Goal: Transaction & Acquisition: Purchase product/service

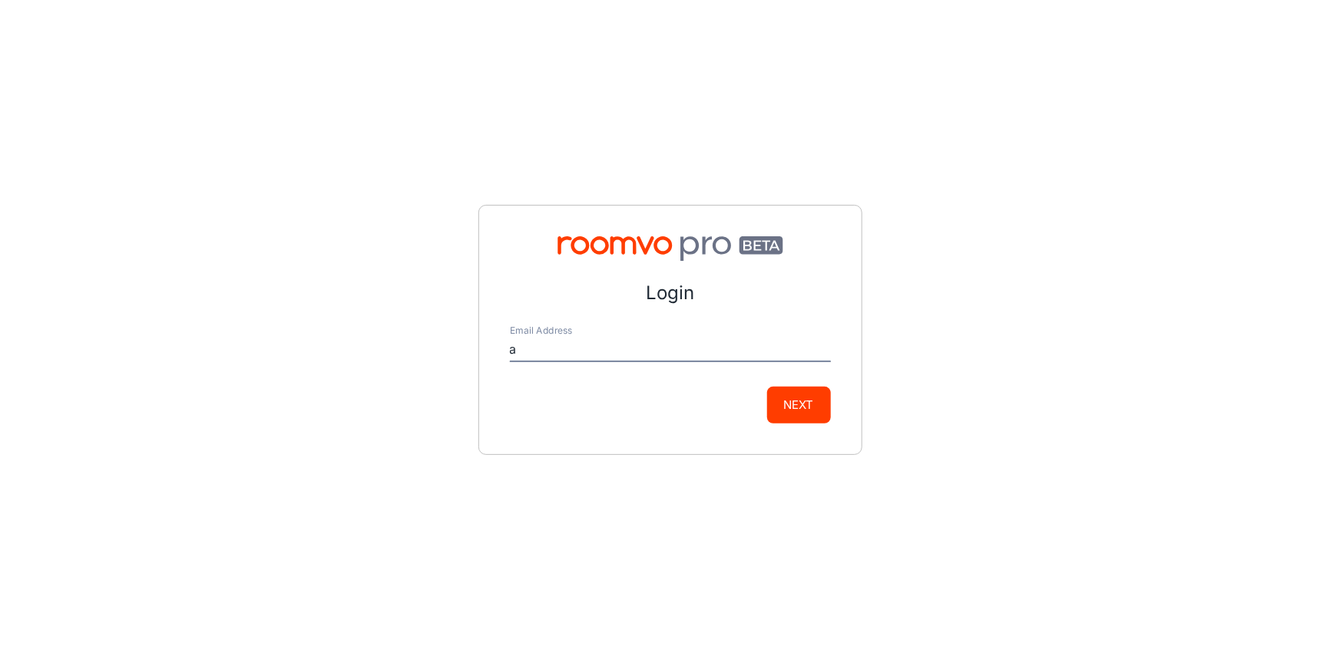
type input "[EMAIL_ADDRESS][DOMAIN_NAME]"
click at [792, 405] on button "Next" at bounding box center [799, 405] width 64 height 37
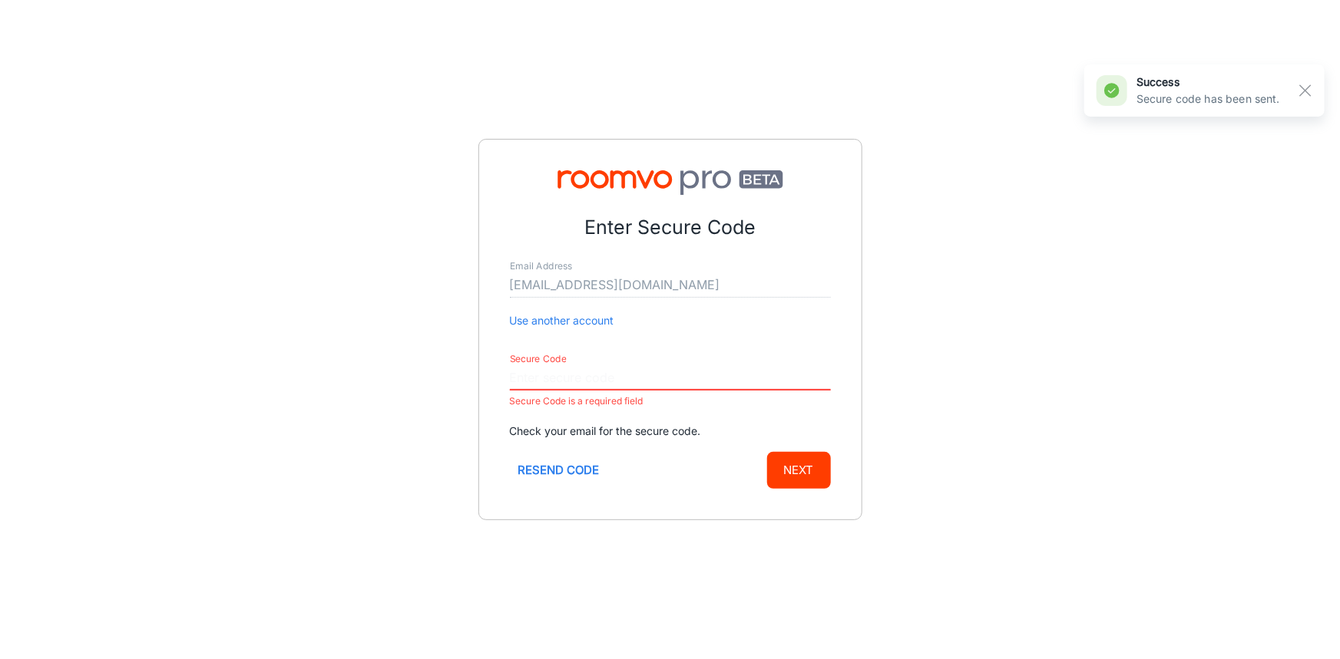
paste input "698503"
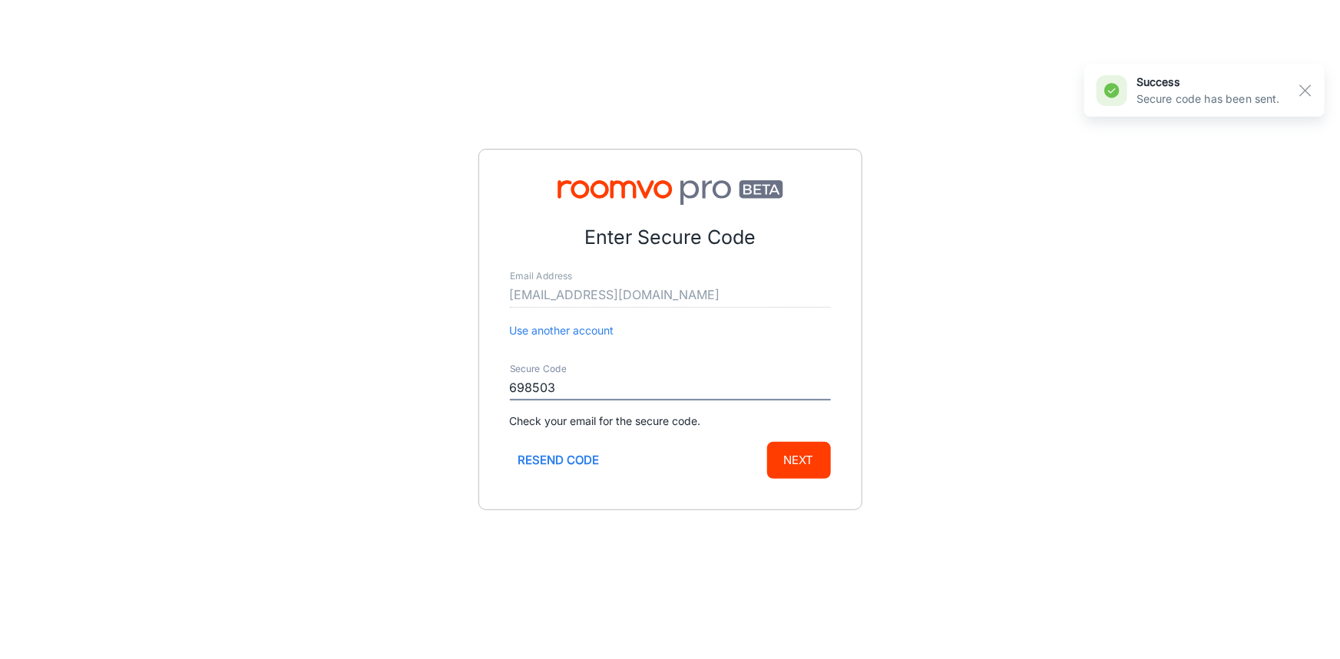
type input "698503"
click at [821, 459] on button "Next" at bounding box center [799, 460] width 64 height 37
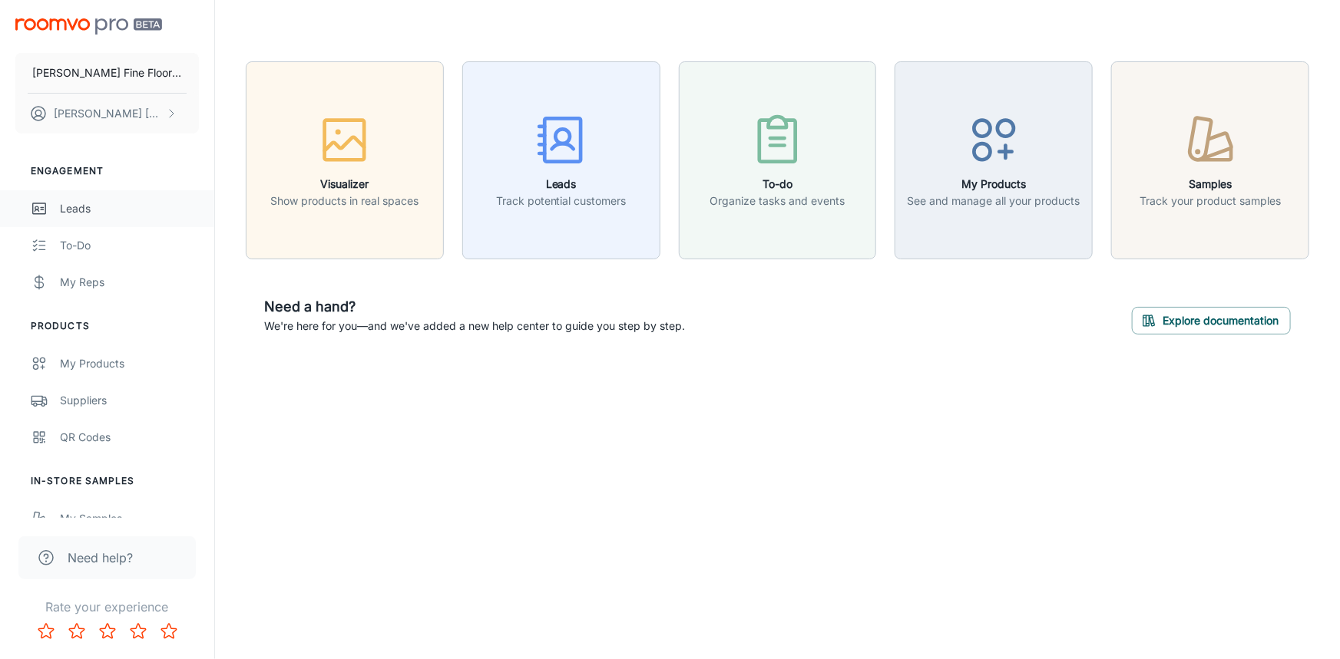
click at [84, 204] on div "Leads" at bounding box center [129, 208] width 139 height 17
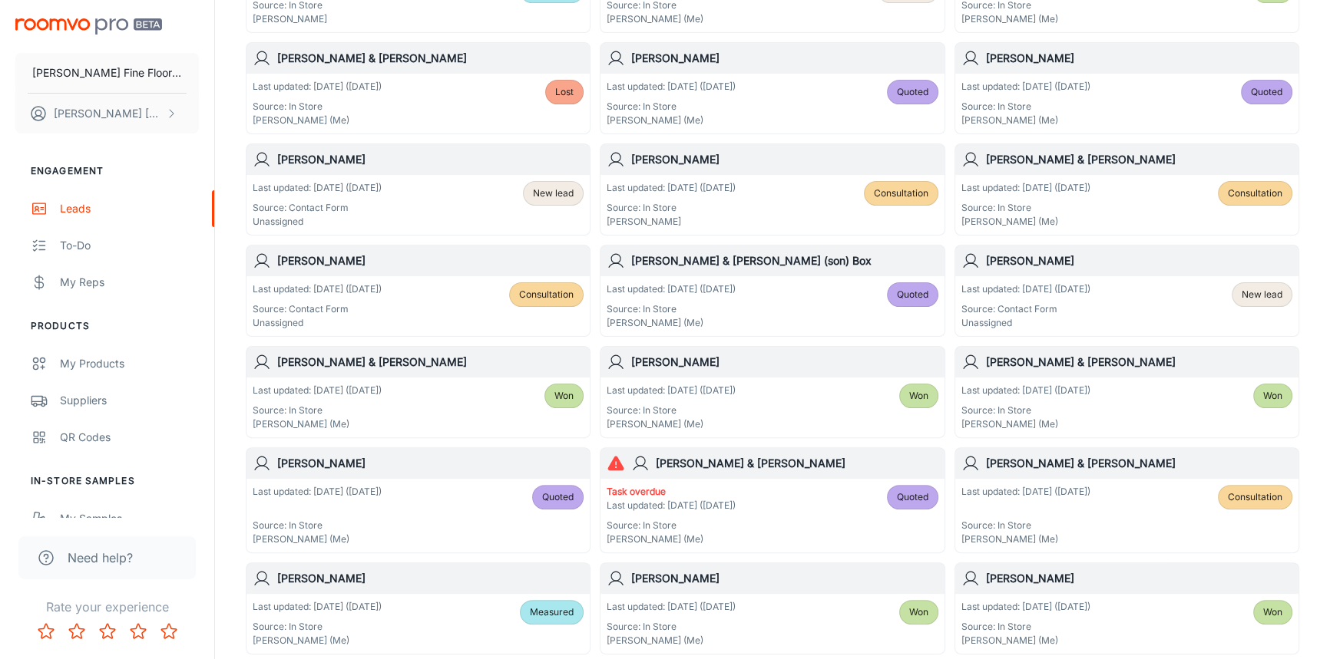
scroll to position [516, 0]
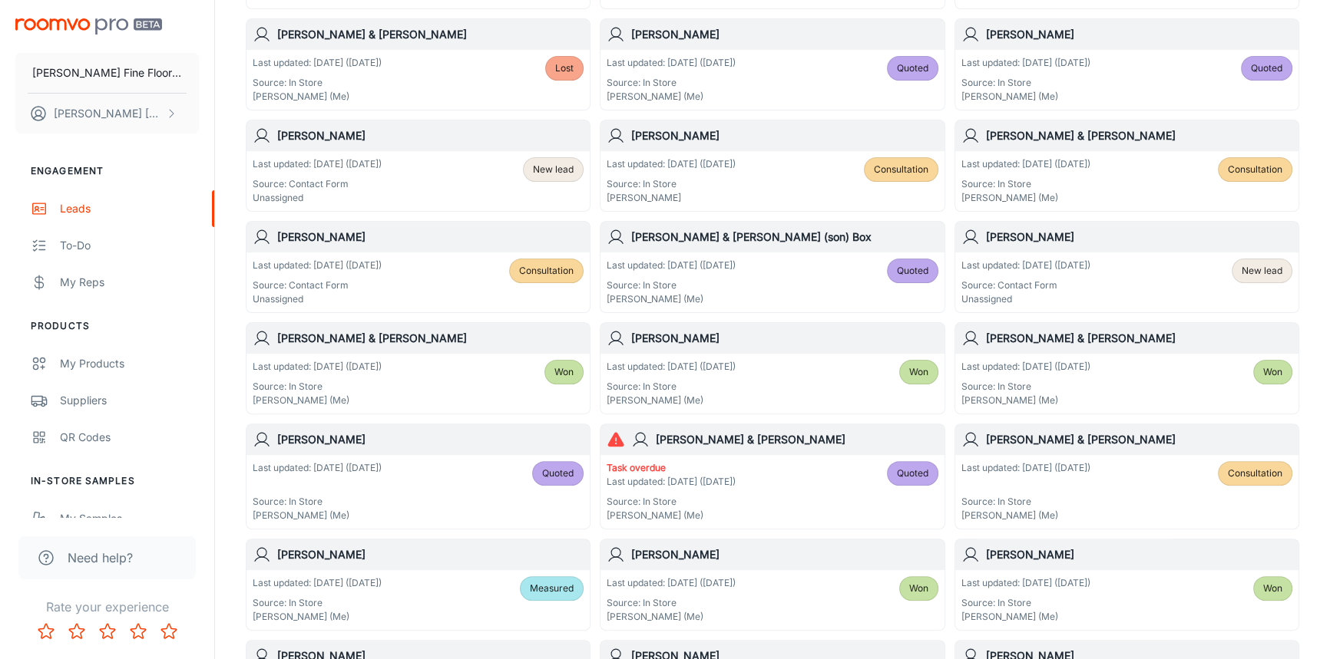
click at [756, 146] on div "[PERSON_NAME]" at bounding box center [771, 136] width 343 height 31
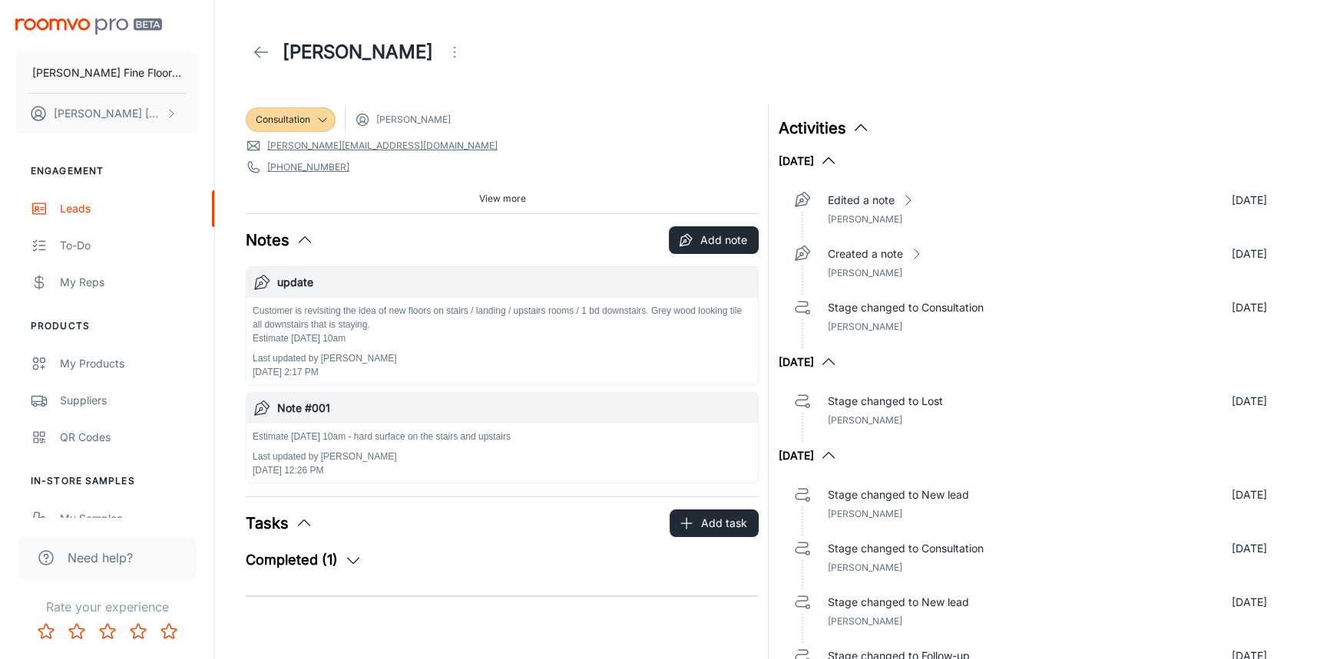
click at [503, 198] on span "View more" at bounding box center [502, 199] width 47 height 14
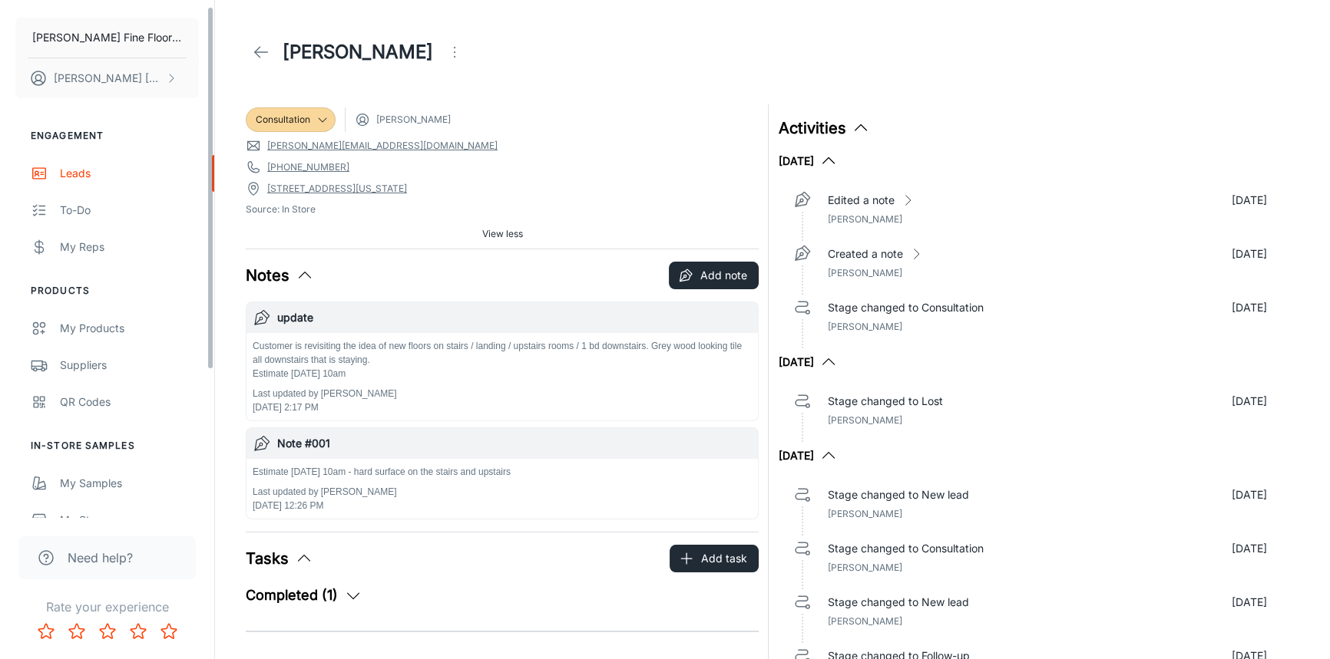
scroll to position [69, 0]
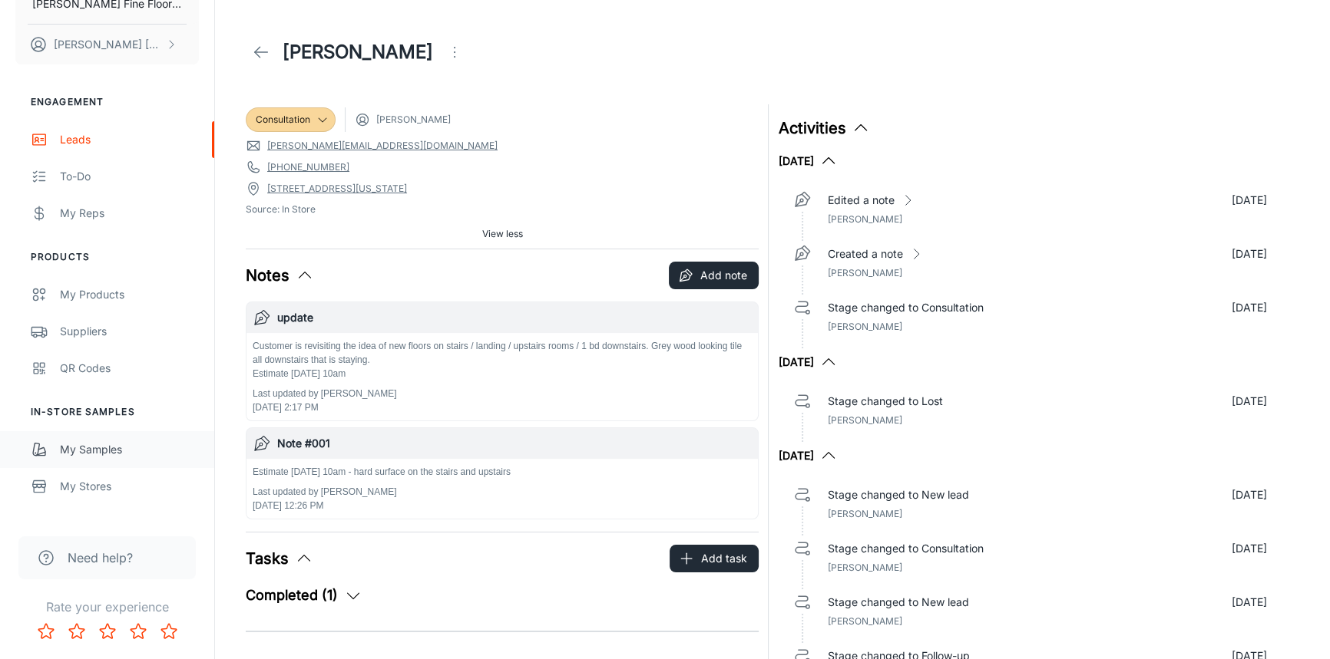
click at [104, 451] on div "My Samples" at bounding box center [129, 449] width 139 height 17
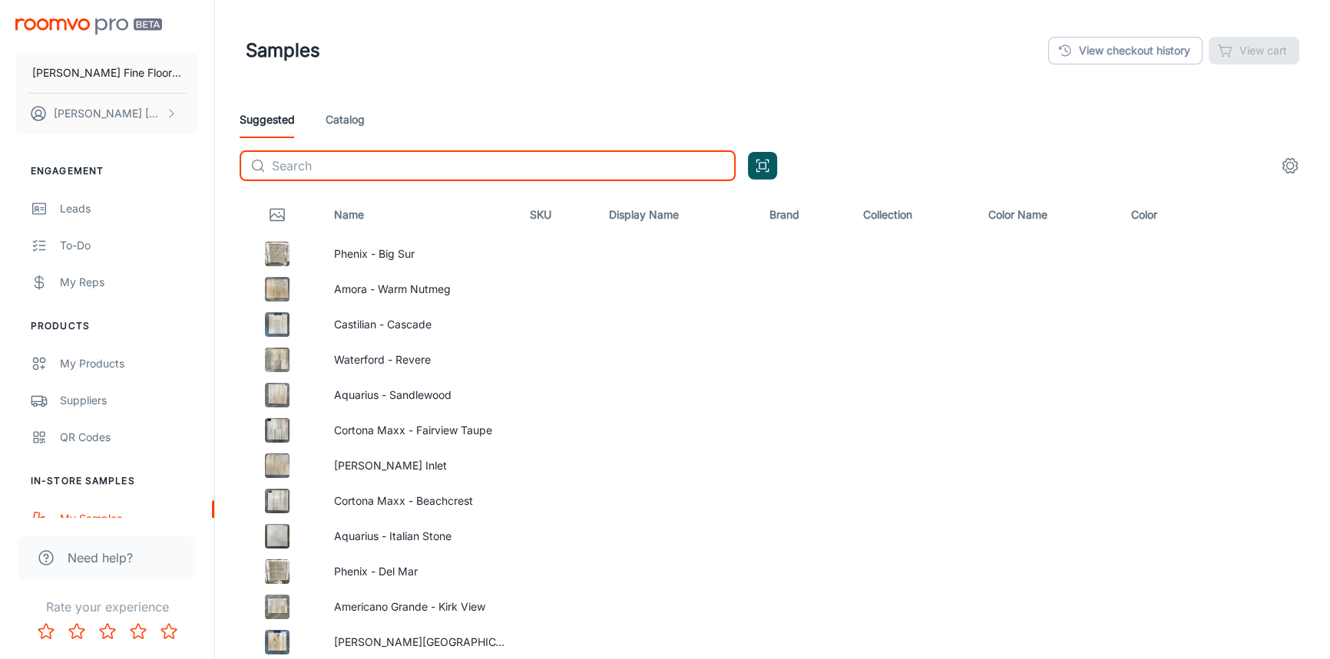
click at [327, 160] on input "text" at bounding box center [504, 165] width 464 height 31
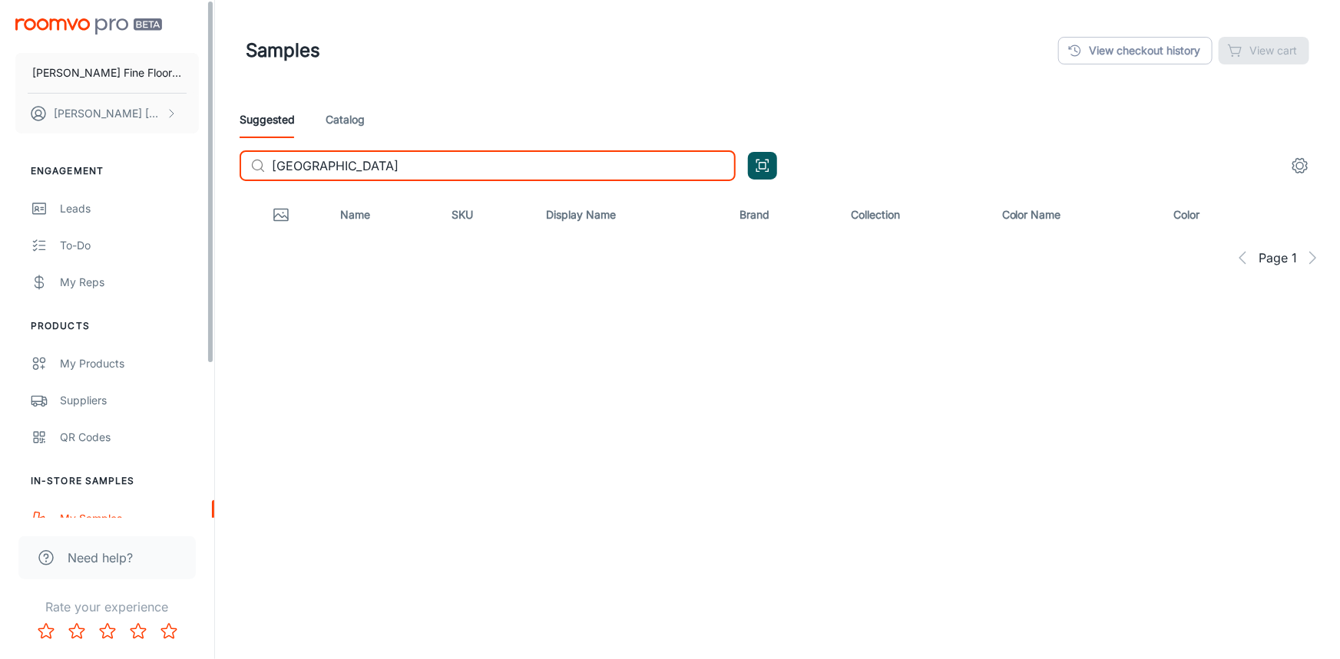
drag, startPoint x: 352, startPoint y: 169, endPoint x: 180, endPoint y: 164, distance: 172.1
click at [180, 164] on div "[PERSON_NAME] Fine Floors, Inc [PERSON_NAME] Engagement Leads To-do My Reps Pro…" at bounding box center [670, 212] width 1340 height 425
type input "north"
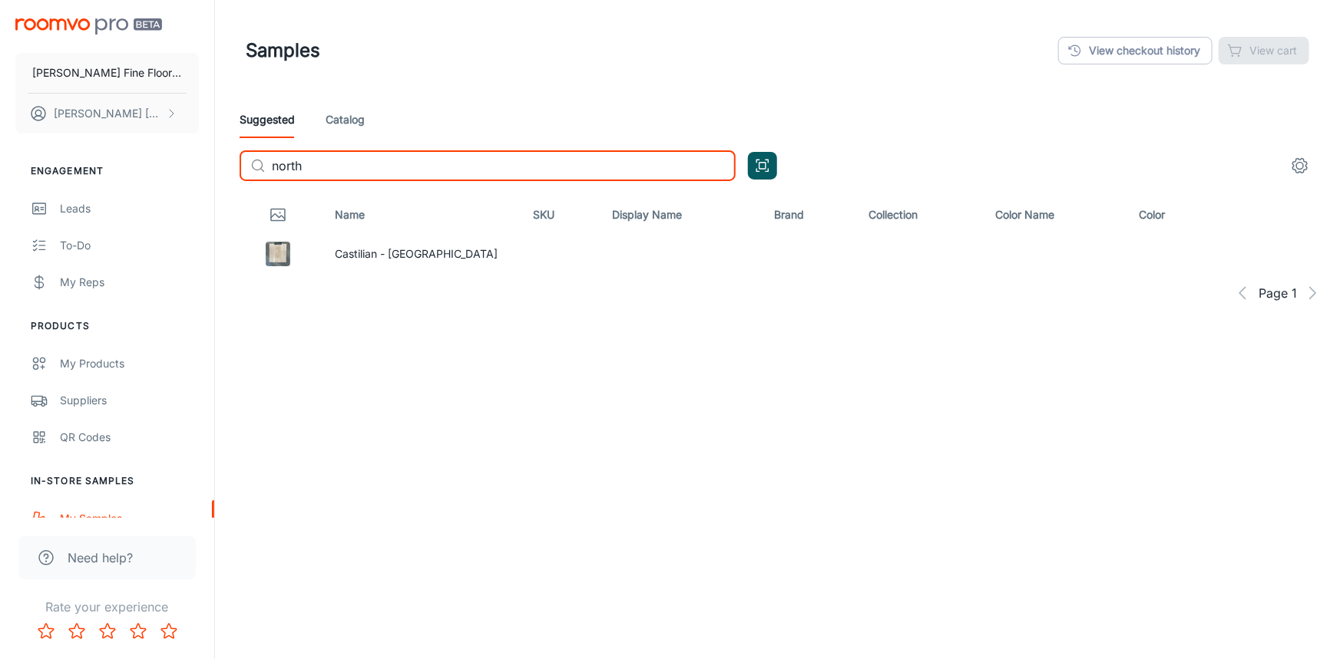
drag, startPoint x: 314, startPoint y: 168, endPoint x: 241, endPoint y: 177, distance: 73.4
click at [241, 177] on div "​ north ​" at bounding box center [488, 165] width 496 height 31
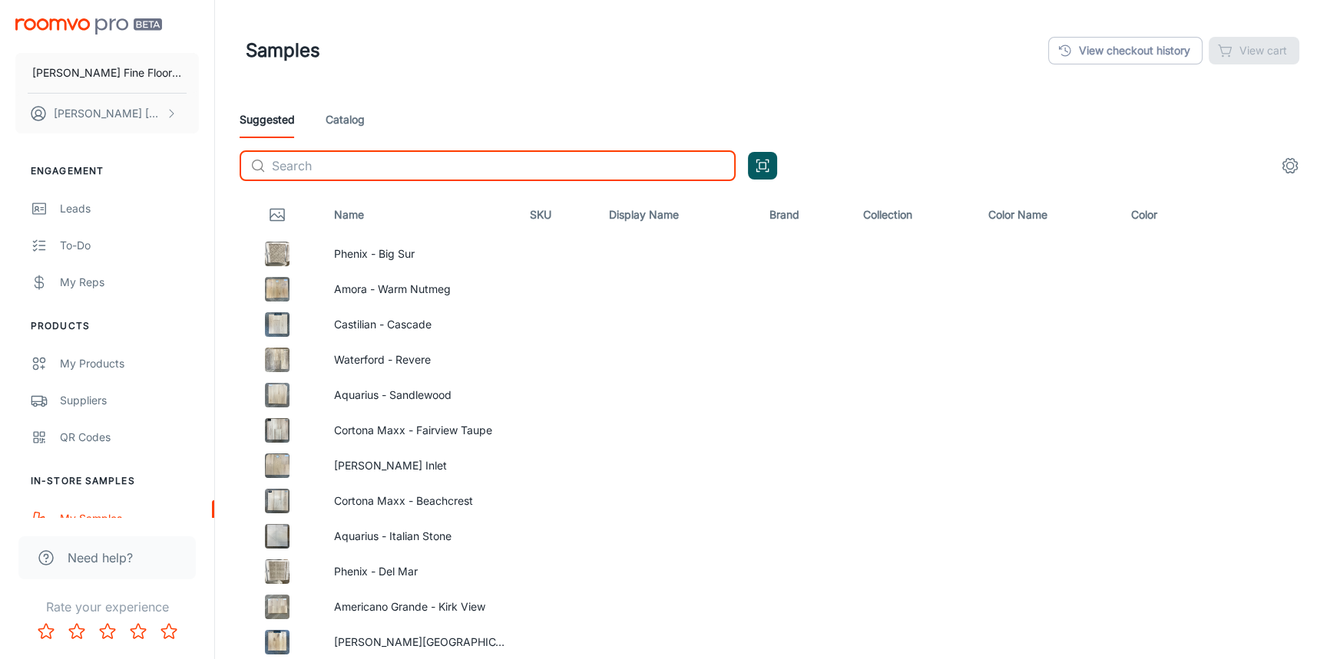
click at [357, 103] on link "Catalog" at bounding box center [345, 119] width 39 height 37
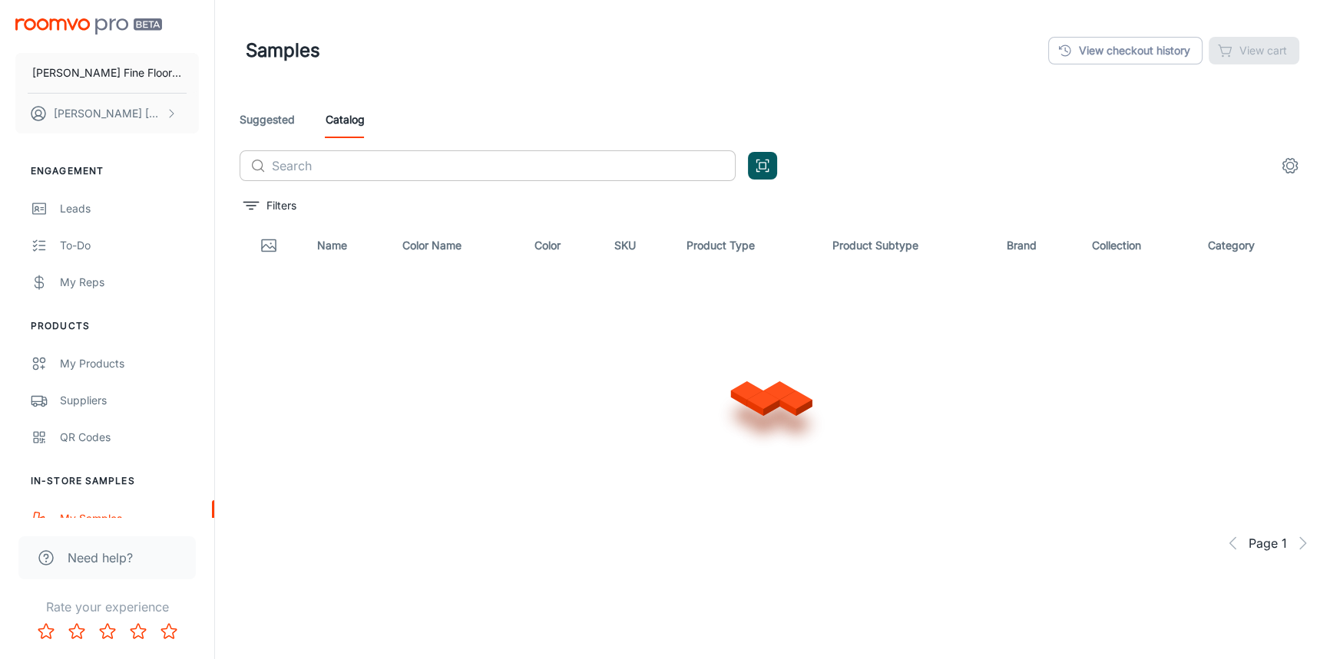
click at [320, 164] on input "text" at bounding box center [504, 165] width 464 height 31
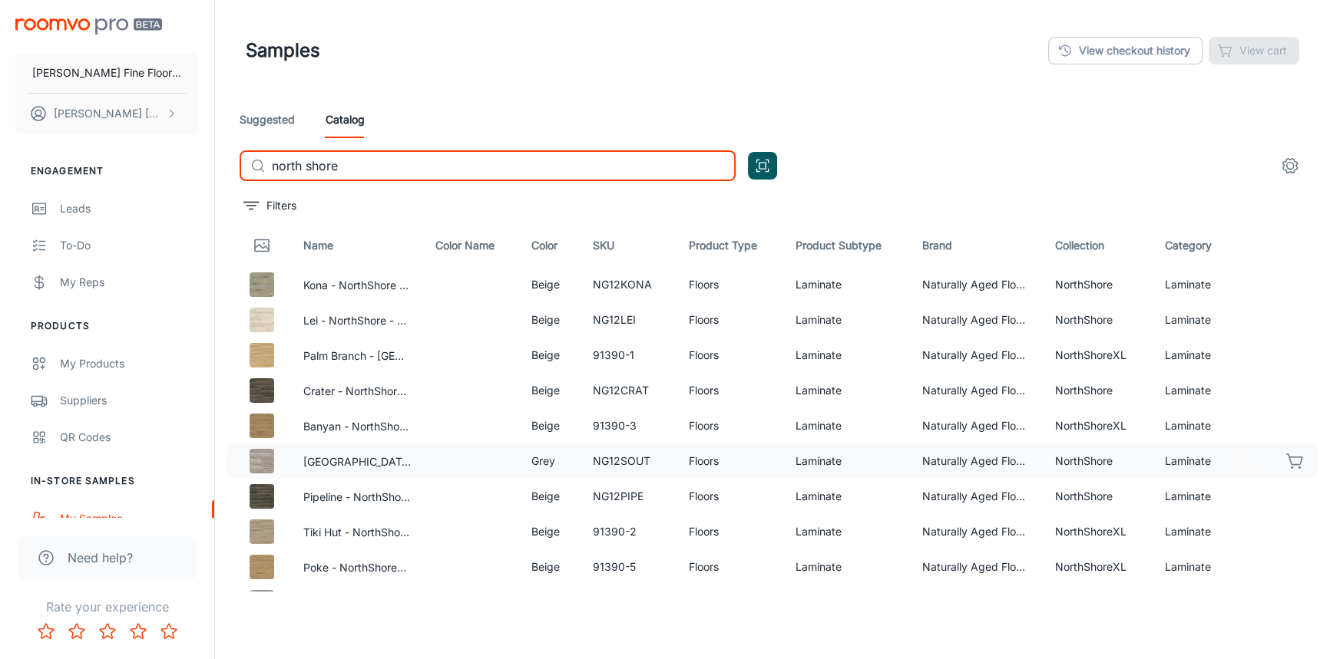
type input "north shore"
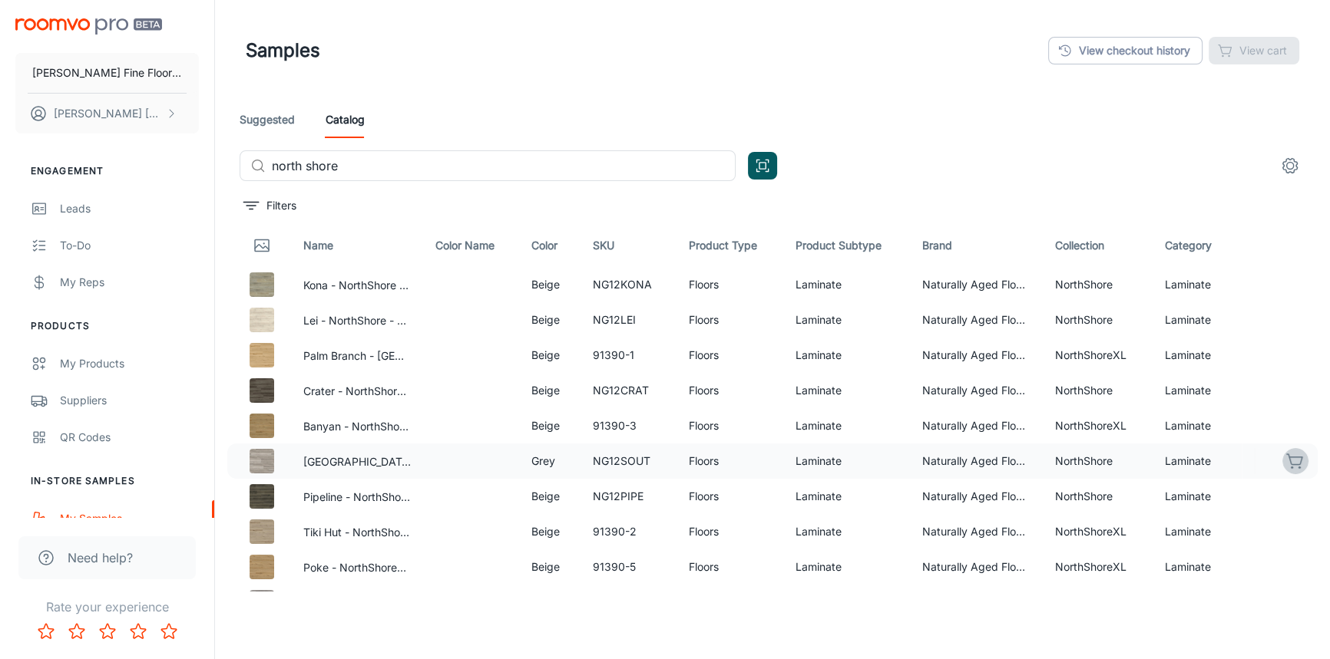
click at [1286, 461] on icon "button" at bounding box center [1295, 461] width 18 height 18
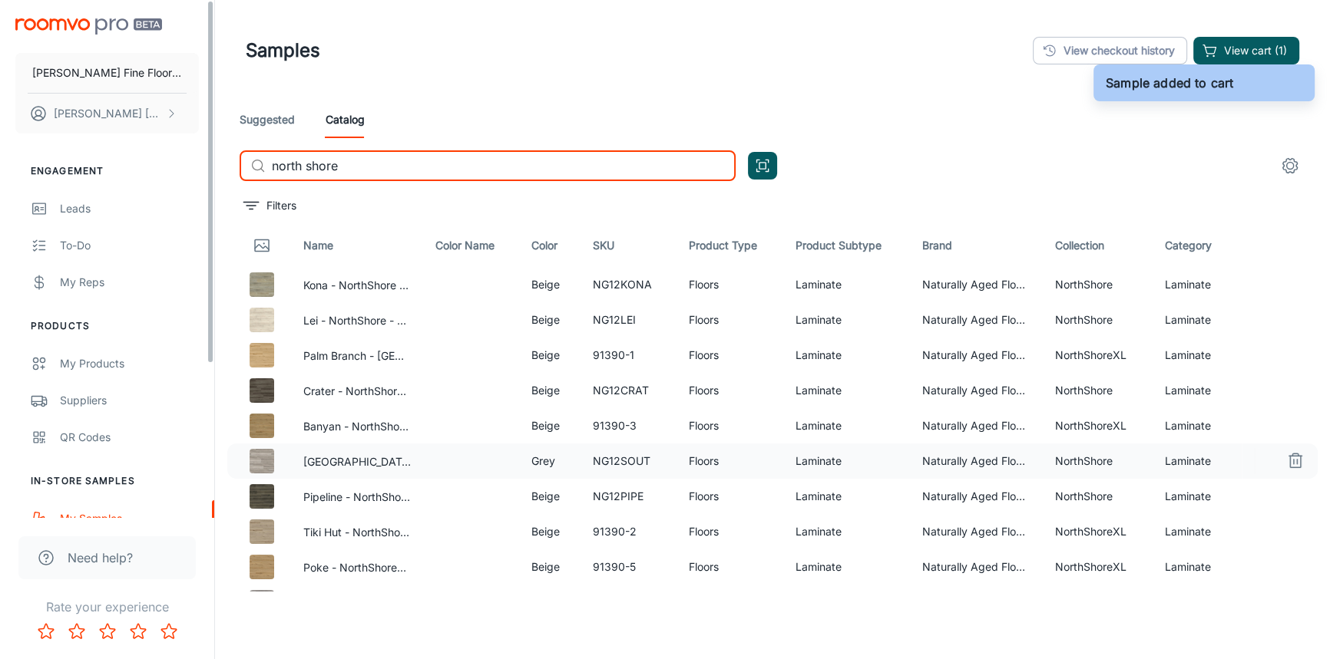
drag, startPoint x: 363, startPoint y: 167, endPoint x: 170, endPoint y: 185, distance: 193.6
click at [170, 185] on div "[PERSON_NAME] Fine Floors, Inc [PERSON_NAME] Engagement Leads To-do My Reps Pro…" at bounding box center [665, 369] width 1330 height 738
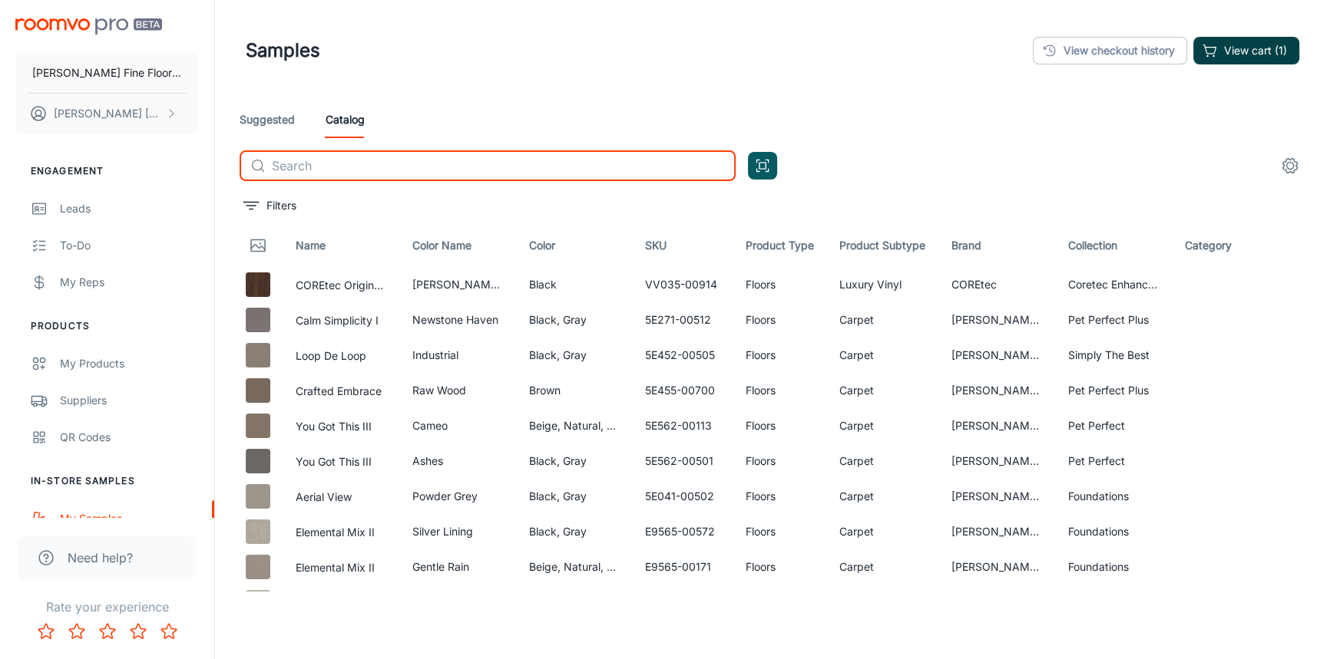
click at [1252, 55] on button "View cart (1)" at bounding box center [1246, 51] width 106 height 28
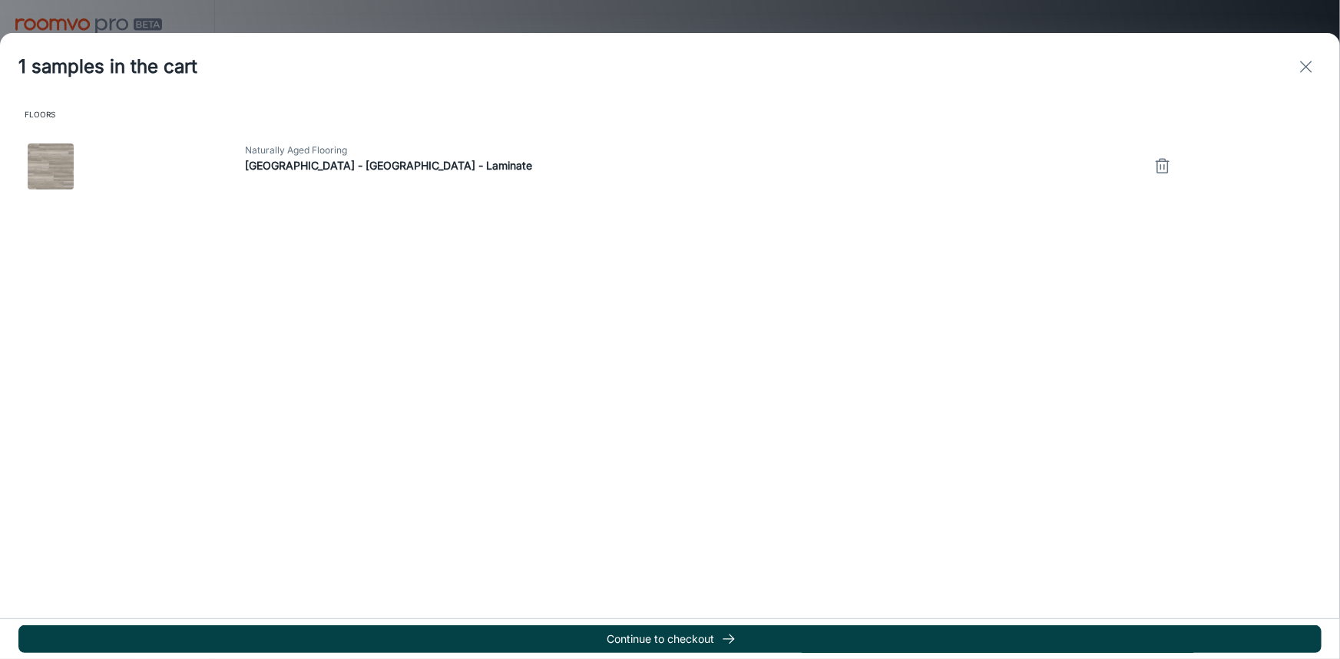
click at [629, 636] on button "Continue to checkout" at bounding box center [669, 640] width 1303 height 28
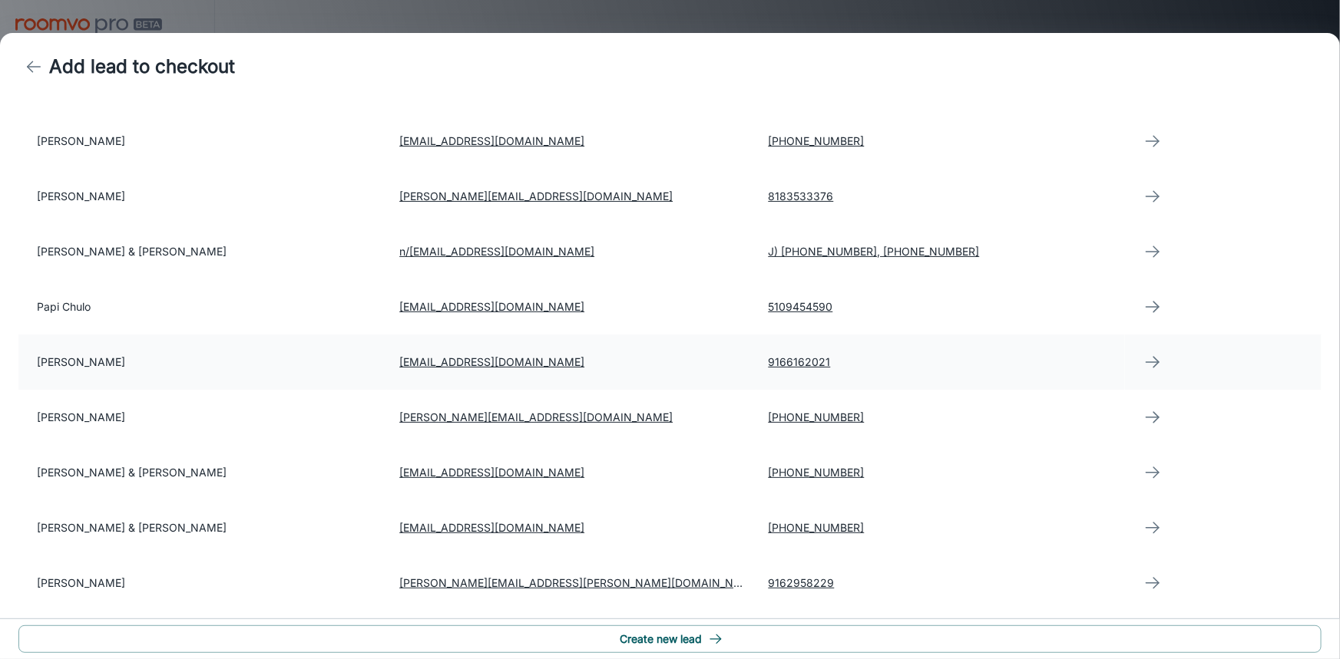
scroll to position [488, 0]
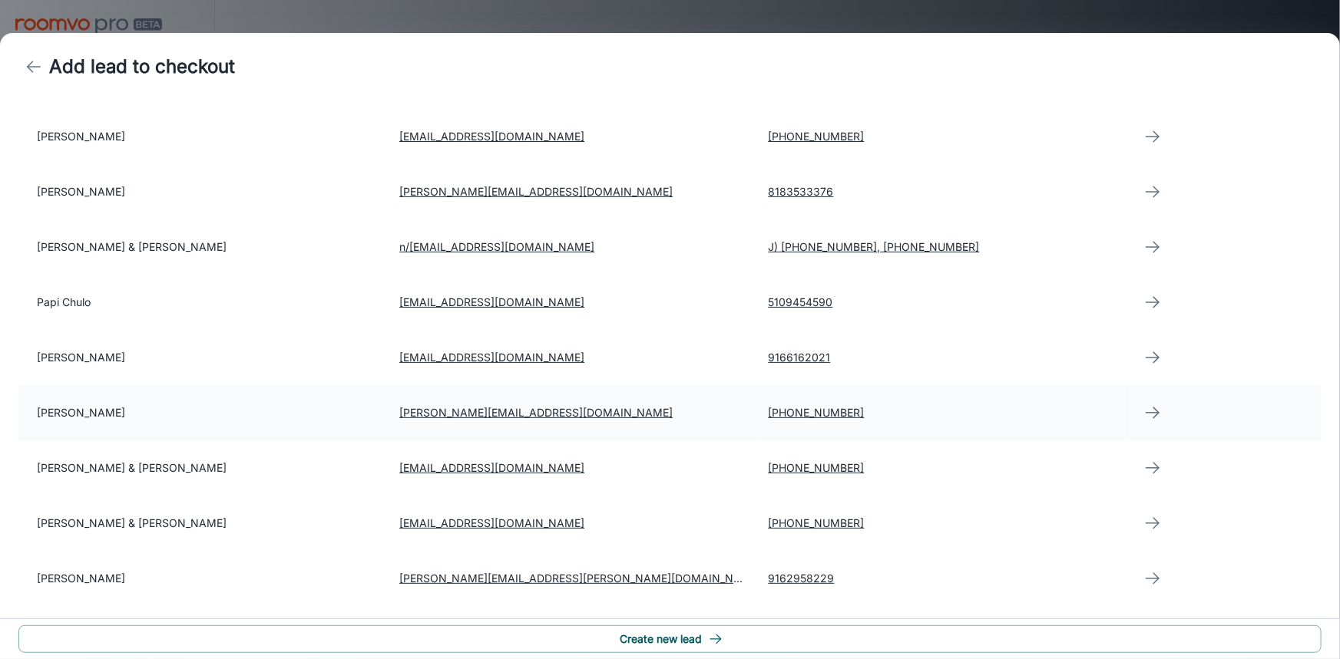
click at [120, 410] on td "[PERSON_NAME]" at bounding box center [202, 412] width 369 height 55
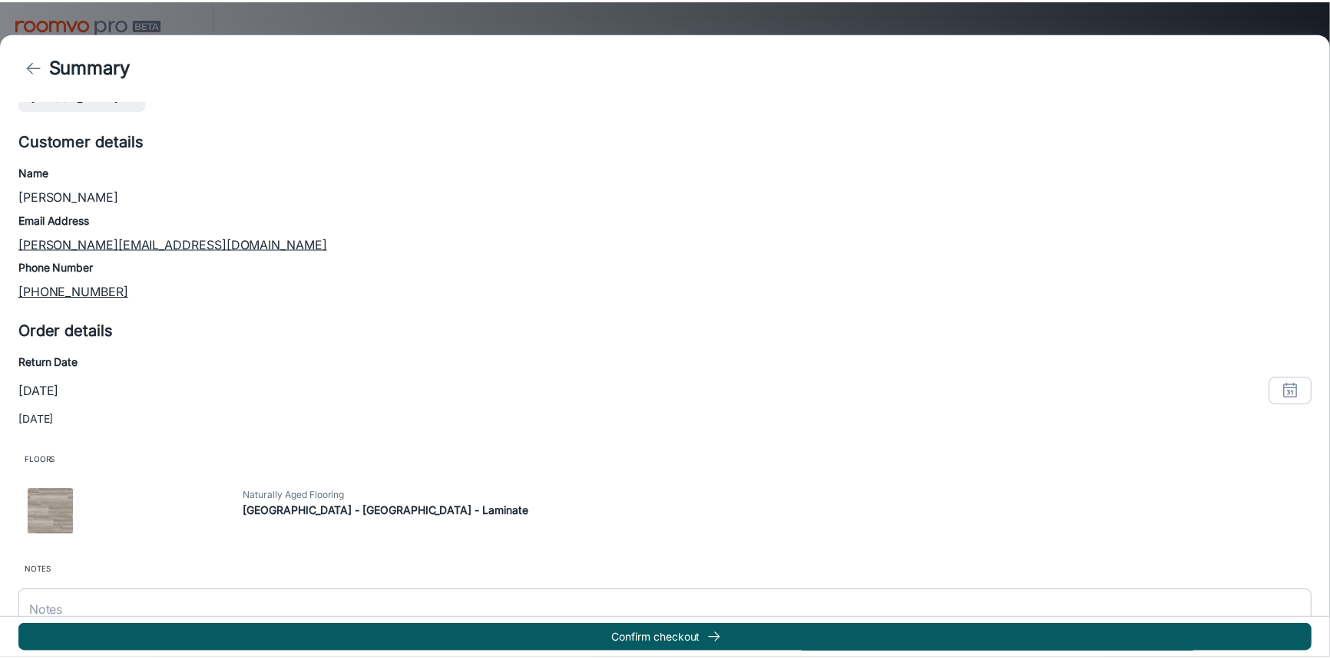
scroll to position [69, 0]
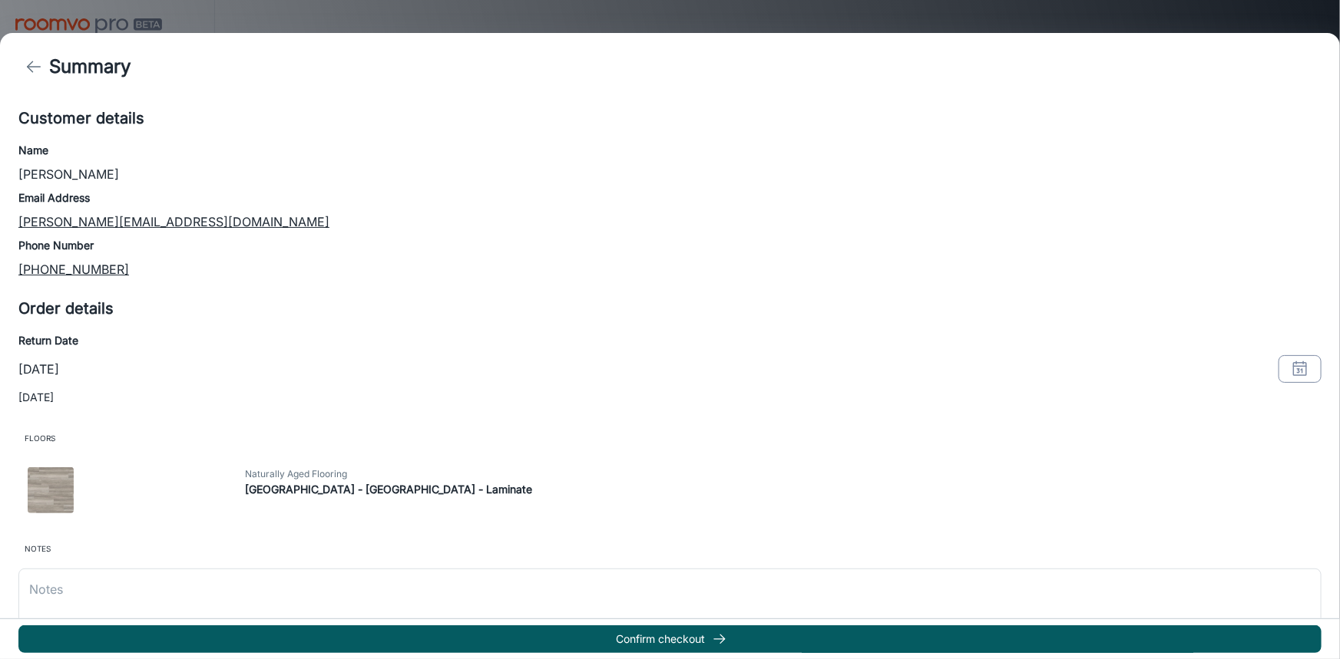
click at [1301, 370] on polyline "button" at bounding box center [1302, 371] width 2 height 4
click at [1257, 175] on button "12" at bounding box center [1250, 175] width 28 height 28
click at [1285, 327] on button "OK" at bounding box center [1280, 335] width 49 height 28
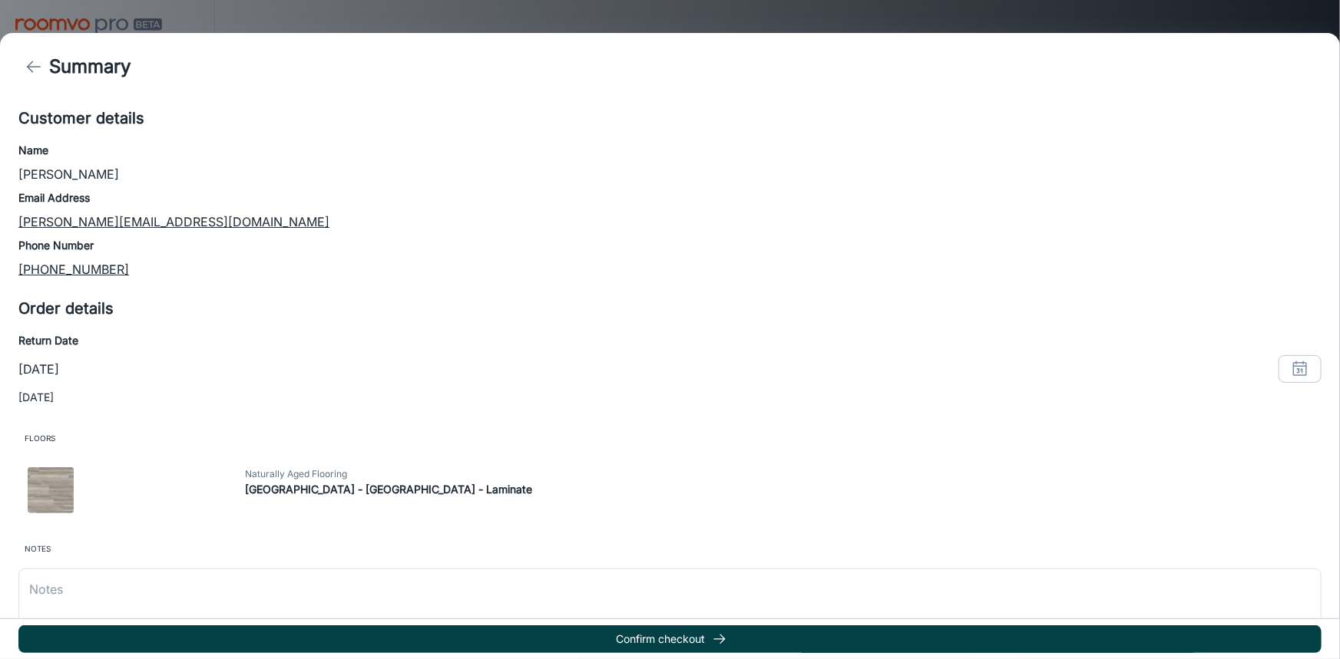
click at [675, 642] on button "Confirm checkout" at bounding box center [669, 640] width 1303 height 28
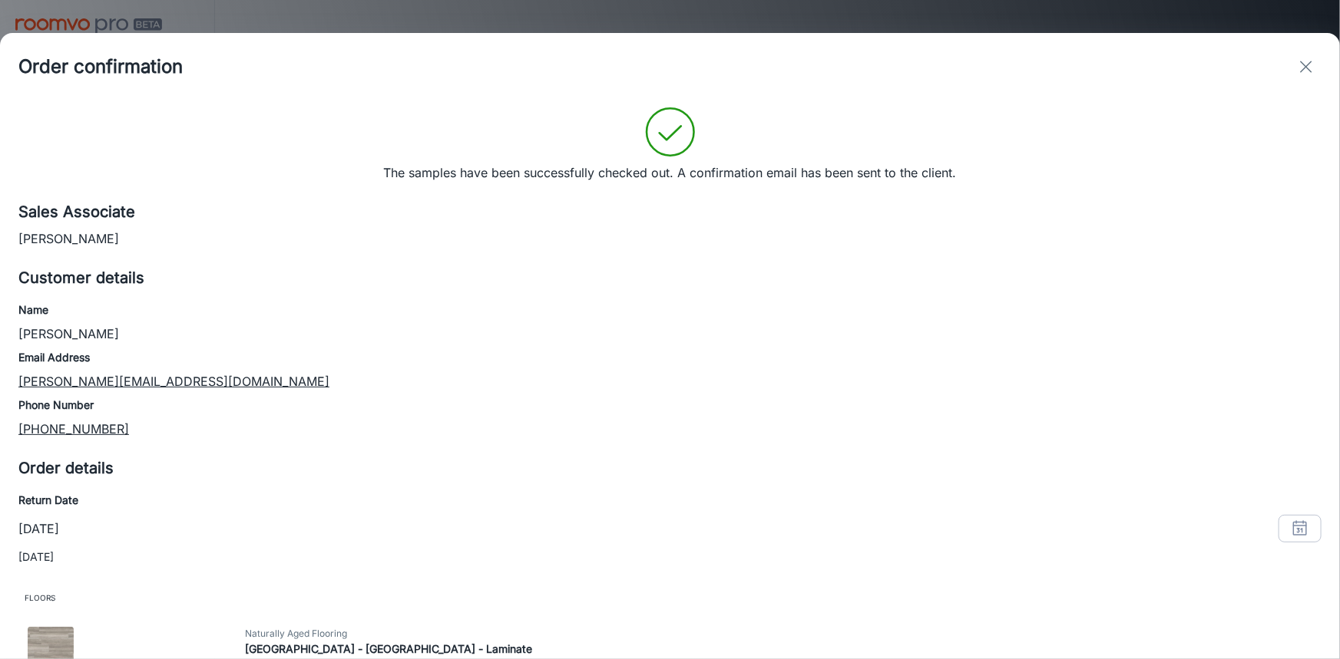
click at [1310, 69] on line "exit" at bounding box center [1306, 66] width 11 height 11
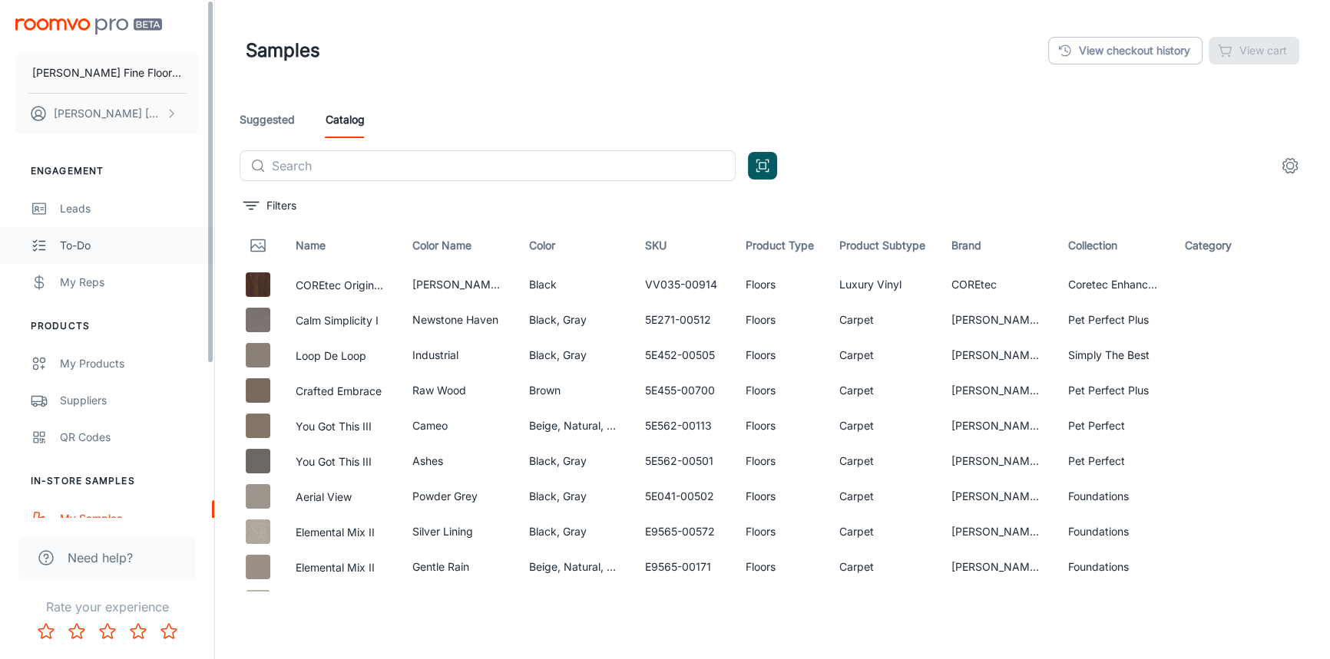
click at [43, 227] on link "To-do" at bounding box center [107, 245] width 214 height 37
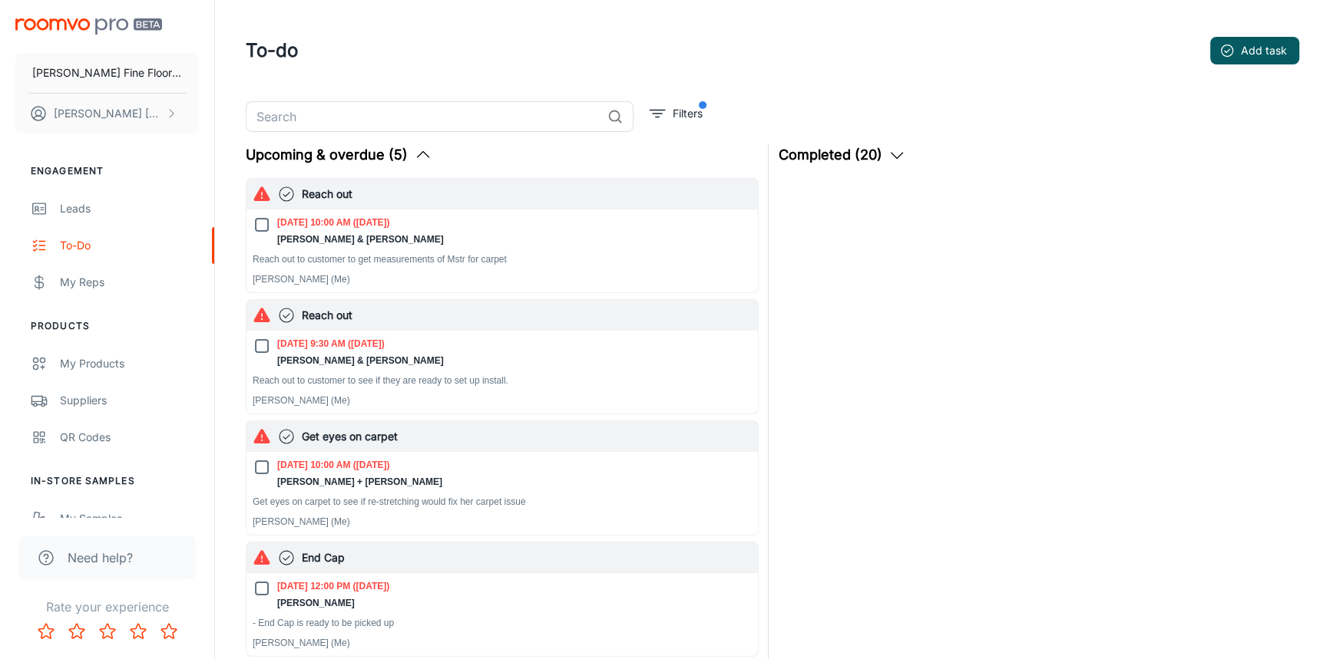
click at [265, 345] on input "[DATE] 9:30 AM ([DATE]) [PERSON_NAME] & [PERSON_NAME]" at bounding box center [262, 346] width 18 height 18
checkbox input "true"
